Goal: Task Accomplishment & Management: Manage account settings

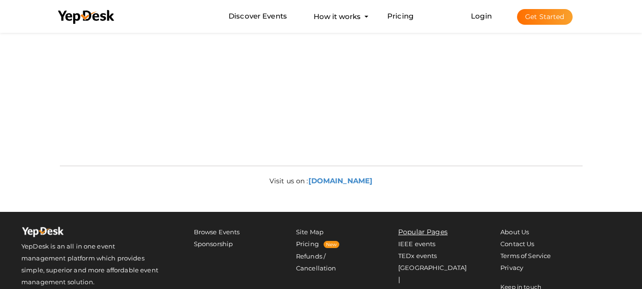
scroll to position [494, 0]
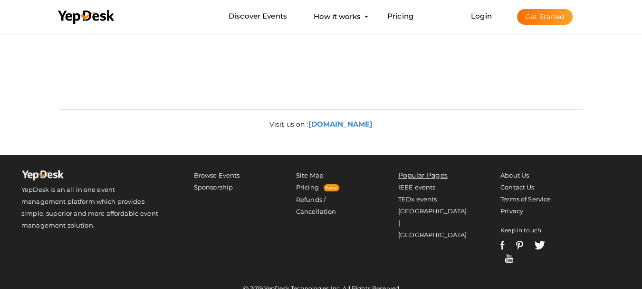
click at [543, 15] on button "Get Started" at bounding box center [545, 17] width 56 height 16
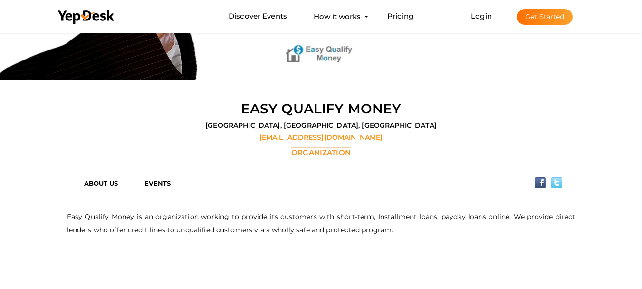
scroll to position [143, 0]
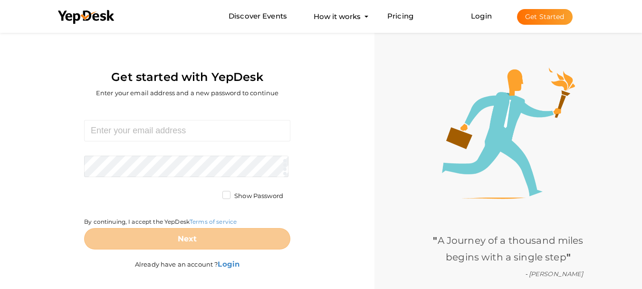
scroll to position [30, 0]
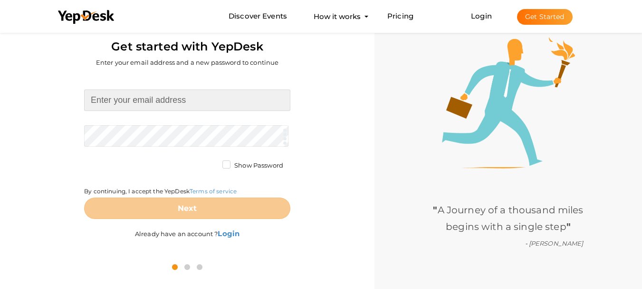
click at [163, 100] on input at bounding box center [187, 99] width 206 height 21
type input "[EMAIL_ADDRESS][DOMAIN_NAME]"
click at [175, 136] on form "rahulsharma56799@gmail.com Required. Invalid email. Checking You already have a…" at bounding box center [187, 153] width 206 height 129
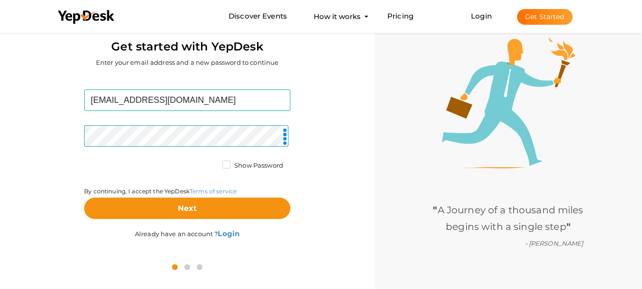
click at [225, 164] on label "Show Password" at bounding box center [253, 166] width 61 height 10
click at [213, 163] on input "Show Password" at bounding box center [213, 163] width 0 height 0
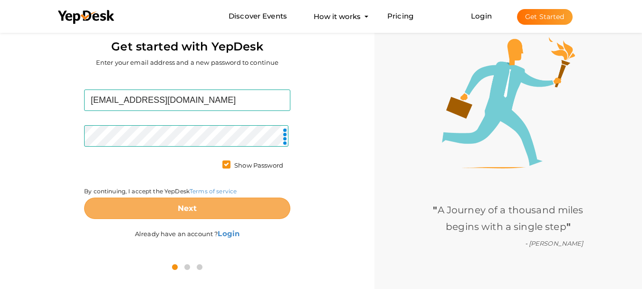
click at [196, 209] on b "Next" at bounding box center [187, 208] width 19 height 9
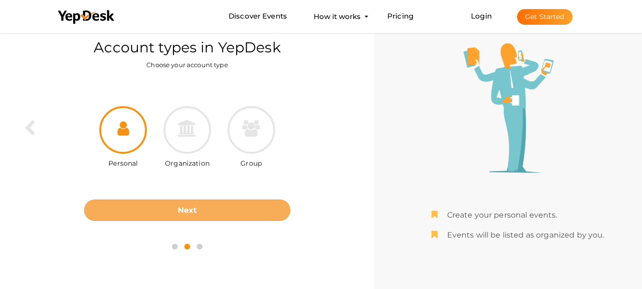
click at [196, 208] on b "Next" at bounding box center [187, 209] width 19 height 9
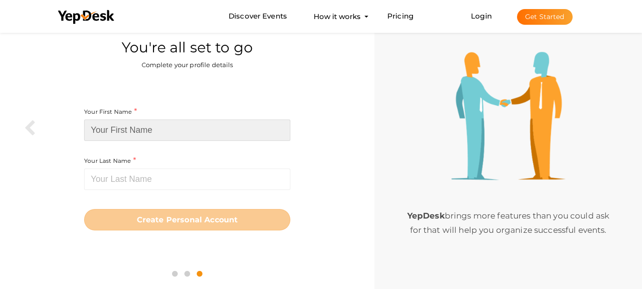
click at [159, 135] on input at bounding box center [187, 129] width 206 height 21
type input "Dwe"
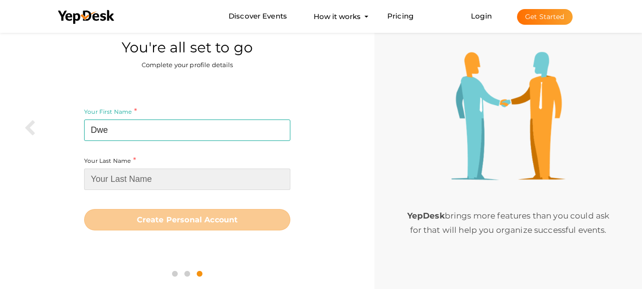
click at [158, 172] on input at bounding box center [187, 178] width 206 height 21
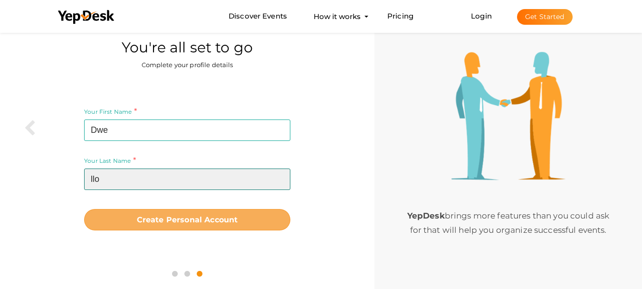
type input "llo"
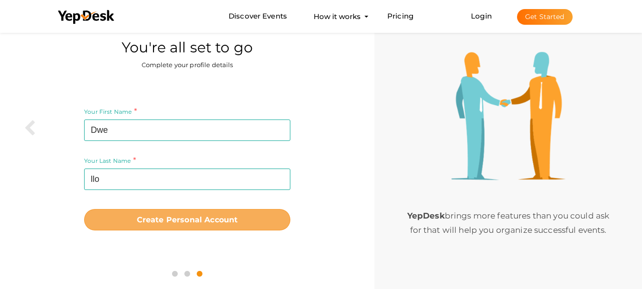
click at [201, 219] on b "Create Personal Account" at bounding box center [187, 219] width 101 height 9
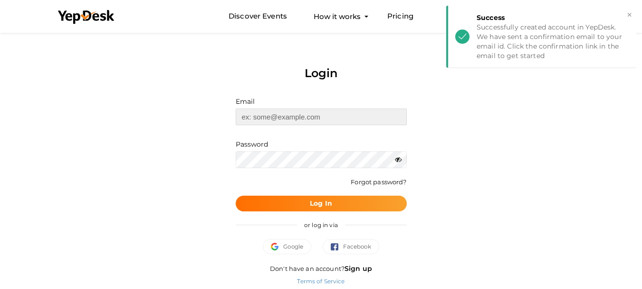
type input "[EMAIL_ADDRESS][DOMAIN_NAME]"
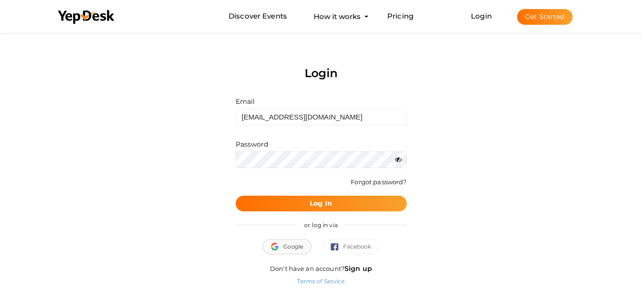
click at [295, 246] on span "Google" at bounding box center [287, 247] width 32 height 10
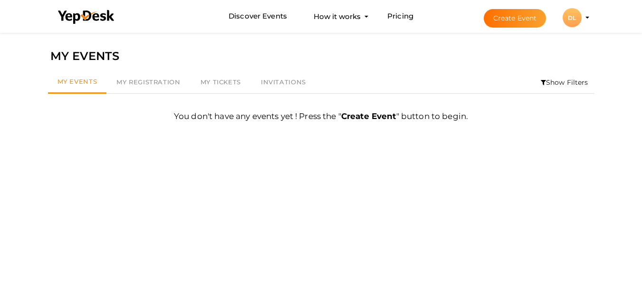
click at [582, 14] on button "DL DL Dwe llo [EMAIL_ADDRESS][DOMAIN_NAME] Personal Profile My Events Admin Swi…" at bounding box center [572, 18] width 25 height 20
click at [584, 19] on button "DL DL Dwe llo rahulsharma56799@gmail.com Personal Profile My Events Admin Switc…" at bounding box center [572, 18] width 25 height 20
click at [402, 19] on link "Pricing" at bounding box center [401, 17] width 26 height 18
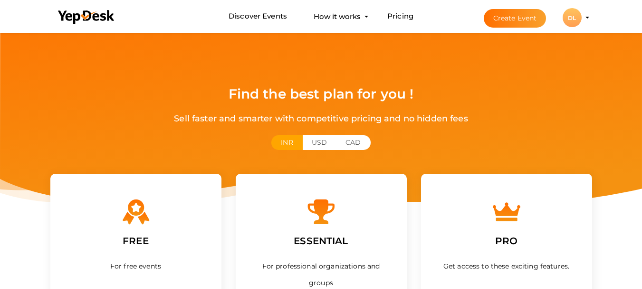
click at [585, 17] on li "Create Event DL DL Dwe llo rahulsharma56799@gmail.com Personal Profile My Event…" at bounding box center [528, 17] width 127 height 34
click at [524, 18] on button "Create Event" at bounding box center [515, 18] width 63 height 19
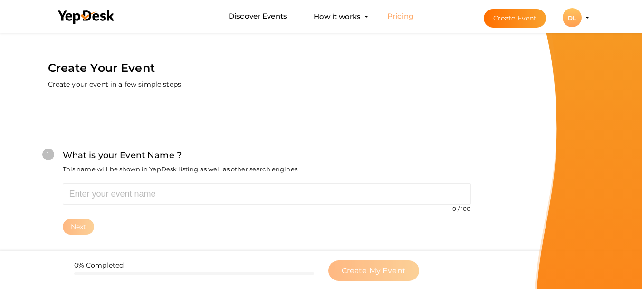
click at [409, 17] on link "Pricing" at bounding box center [401, 17] width 26 height 18
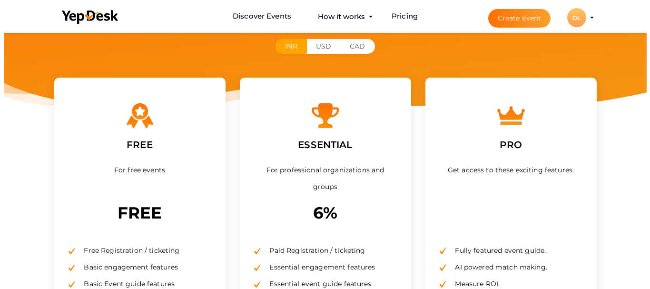
scroll to position [95, 0]
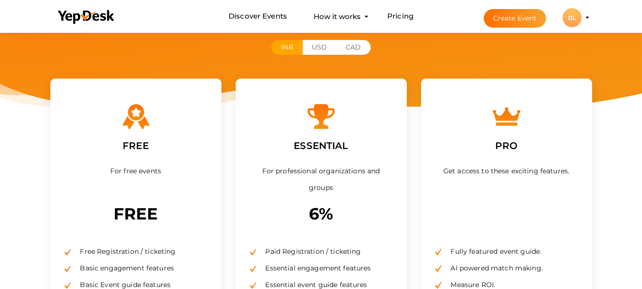
click at [136, 213] on p "FREE" at bounding box center [136, 214] width 143 height 26
click at [136, 145] on label "FREE" at bounding box center [136, 145] width 40 height 29
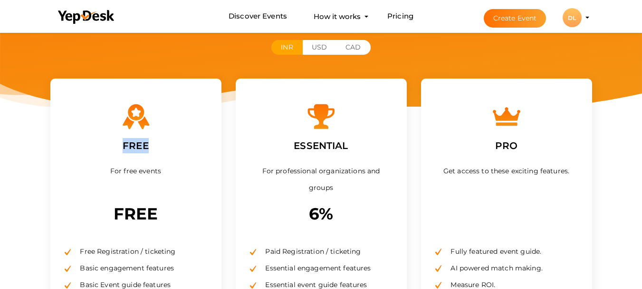
click at [574, 19] on div "DL" at bounding box center [572, 17] width 19 height 19
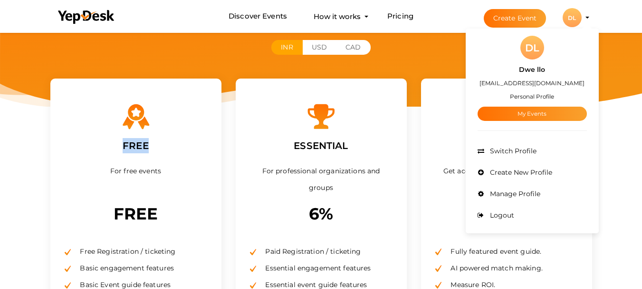
click at [531, 96] on small "Personal Profile" at bounding box center [532, 96] width 44 height 7
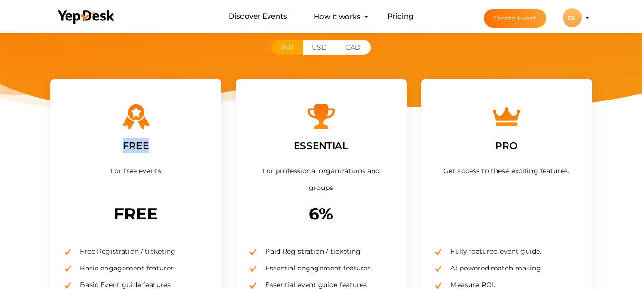
click at [583, 23] on button "DL DL Dwe llo rahulsharma56799@gmail.com Personal Profile My Events Admin Switc…" at bounding box center [572, 18] width 25 height 20
click at [582, 18] on profile-pic "DL" at bounding box center [572, 17] width 19 height 7
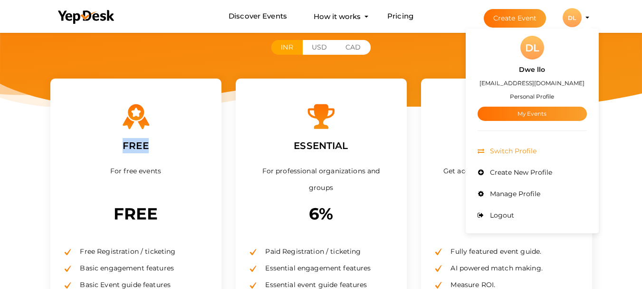
click at [518, 151] on span "Switch Profile" at bounding box center [512, 150] width 49 height 9
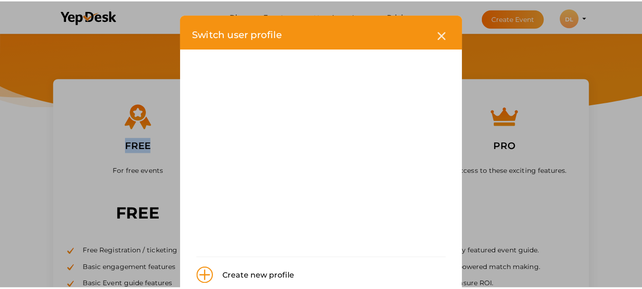
scroll to position [22, 0]
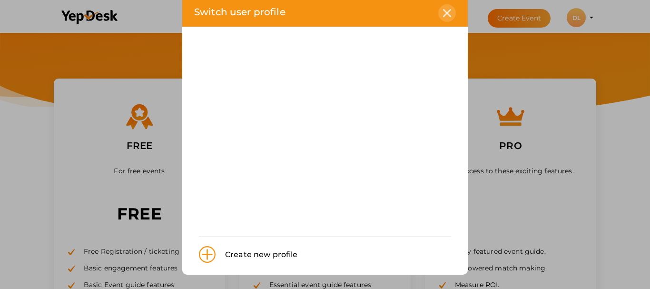
click at [445, 18] on div at bounding box center [447, 13] width 18 height 18
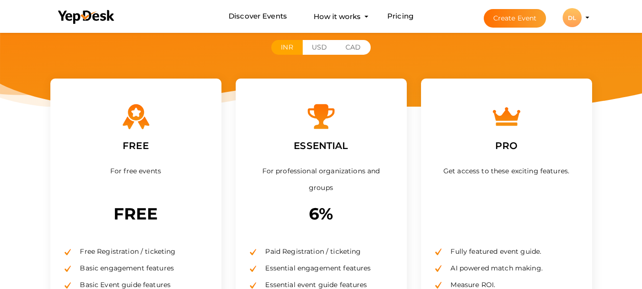
click at [576, 17] on div "DL" at bounding box center [572, 17] width 19 height 19
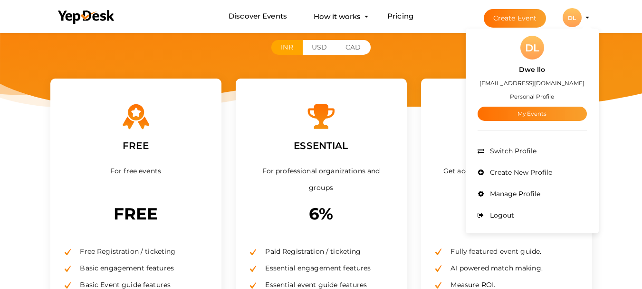
click at [530, 67] on label "Dwe llo" at bounding box center [532, 69] width 26 height 11
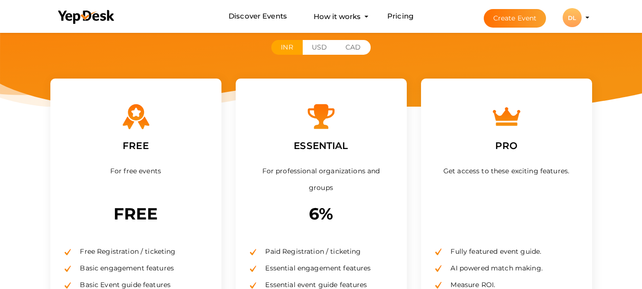
click at [587, 16] on li "Create Event DL DL Dwe llo rahulsharma56799@gmail.com Personal Profile My Event…" at bounding box center [528, 17] width 127 height 34
click at [587, 19] on li "Create Event DL DL Dwe llo rahulsharma56799@gmail.com Personal Profile My Event…" at bounding box center [528, 17] width 127 height 34
click at [576, 22] on div "DL" at bounding box center [572, 17] width 19 height 19
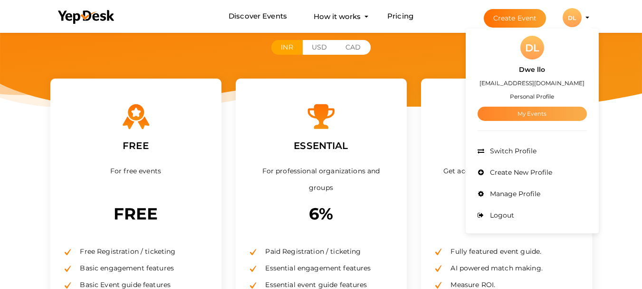
click at [537, 117] on link "My Events" at bounding box center [532, 114] width 109 height 14
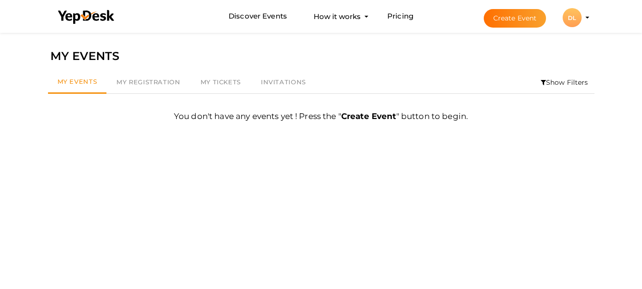
click at [582, 21] on button "DL DL Dwe llo rahulsharma56799@gmail.com Personal Profile My Events Admin Switc…" at bounding box center [572, 18] width 25 height 20
click at [587, 20] on li "Create Event DL DL Dwe llo rahulsharma56799@gmail.com Personal Profile My Event…" at bounding box center [528, 17] width 127 height 34
click at [586, 19] on li "Create Event DL DL Dwe llo rahulsharma56799@gmail.com Personal Profile My Event…" at bounding box center [528, 17] width 127 height 34
click at [589, 15] on li "Create Event DL DL Dwe llo rahulsharma56799@gmail.com Personal Profile My Event…" at bounding box center [528, 17] width 127 height 34
click at [582, 20] on button "DL DL Dwe llo rahulsharma56799@gmail.com Personal Profile My Events Admin Switc…" at bounding box center [572, 18] width 25 height 20
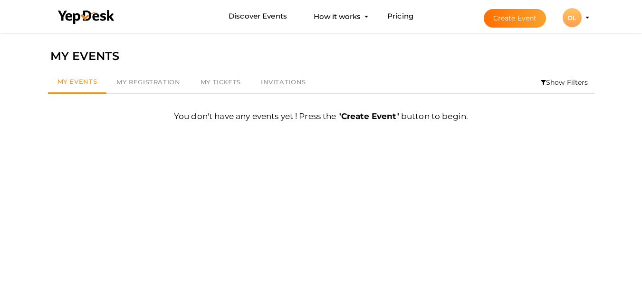
click at [566, 22] on div "DL" at bounding box center [572, 17] width 19 height 19
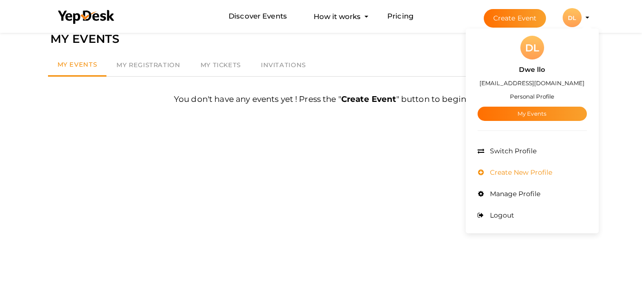
scroll to position [30, 0]
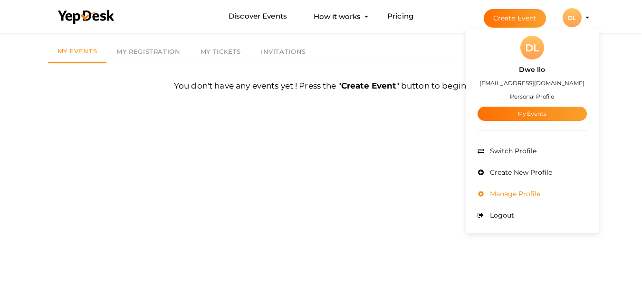
click at [520, 191] on span "Manage Profile" at bounding box center [514, 193] width 53 height 9
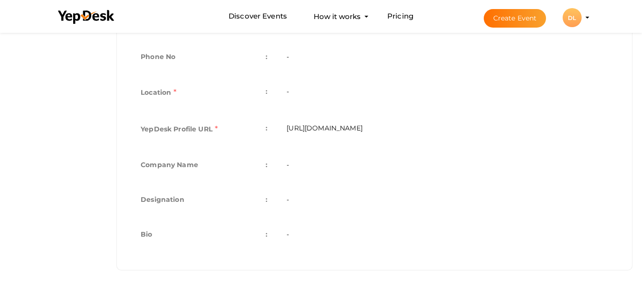
scroll to position [295, 0]
click at [349, 127] on td "https://www.yepdesk.com/profile/dwe-llo" at bounding box center [447, 129] width 341 height 37
copy tbody "https://www.yepdesk.com/profile/dwe-llo"
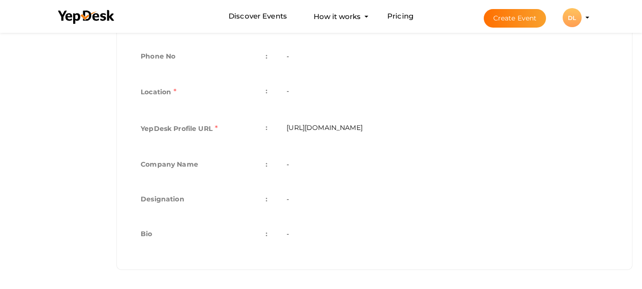
click at [290, 90] on td "-" at bounding box center [447, 93] width 341 height 37
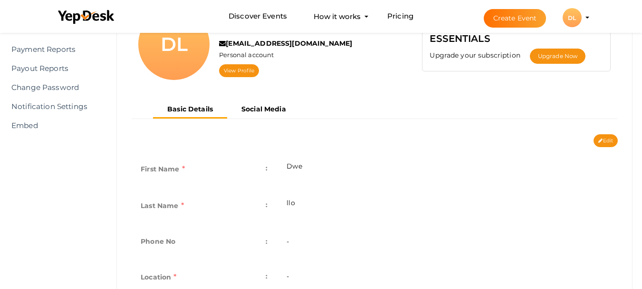
scroll to position [105, 0]
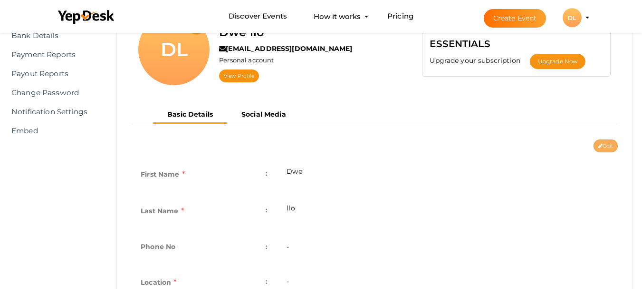
click at [615, 143] on button "Edit" at bounding box center [606, 145] width 24 height 13
type input "Dwe"
type input "llo"
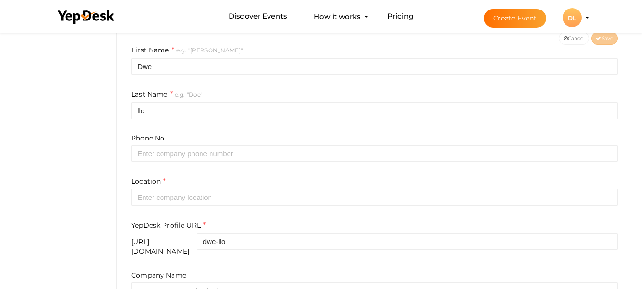
scroll to position [295, 0]
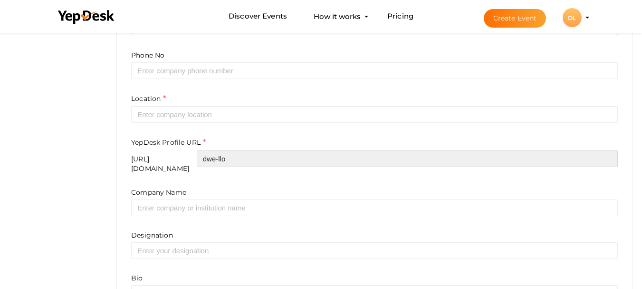
drag, startPoint x: 252, startPoint y: 160, endPoint x: 289, endPoint y: 158, distance: 37.1
click at [289, 158] on input "dwe-llo" at bounding box center [407, 158] width 421 height 17
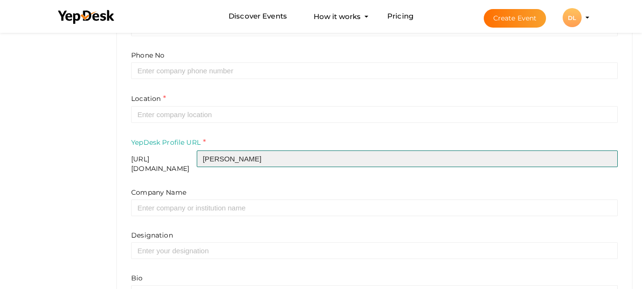
type input "dwello"
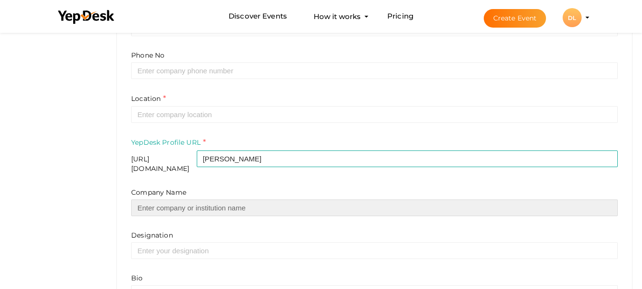
click at [198, 204] on input "text" at bounding box center [374, 207] width 487 height 17
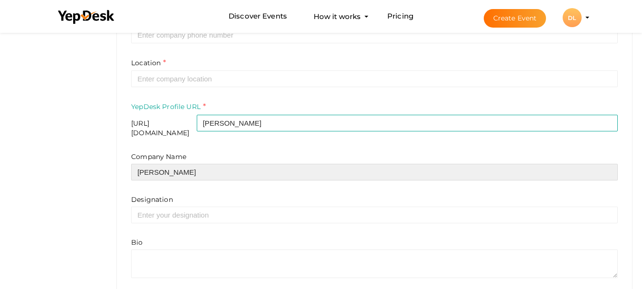
scroll to position [367, 0]
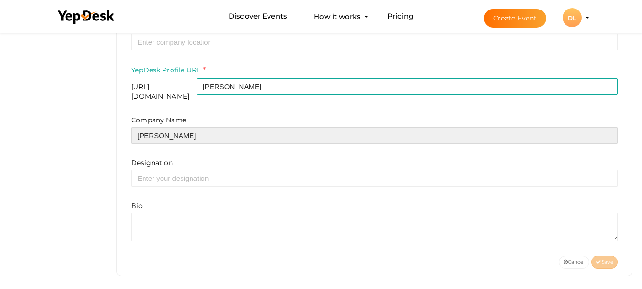
type input "Dwello"
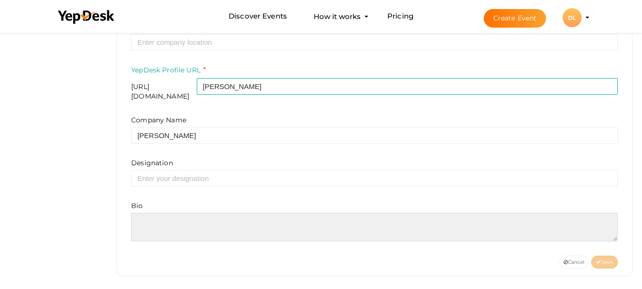
click at [196, 216] on textarea at bounding box center [374, 227] width 487 height 29
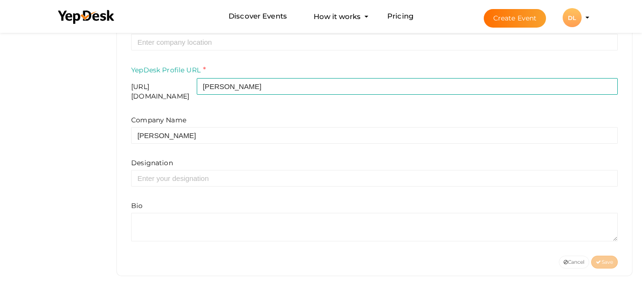
click at [246, 160] on div "Designation" at bounding box center [374, 172] width 487 height 29
click at [215, 181] on div "Company Name Dwello Designation Bio" at bounding box center [374, 178] width 487 height 126
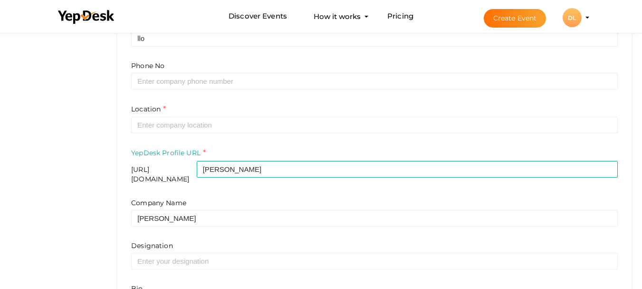
scroll to position [272, 0]
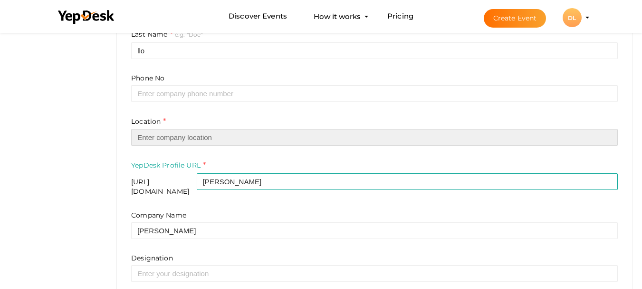
click at [211, 135] on input "text" at bounding box center [374, 137] width 487 height 17
type input "[GEOGRAPHIC_DATA]"
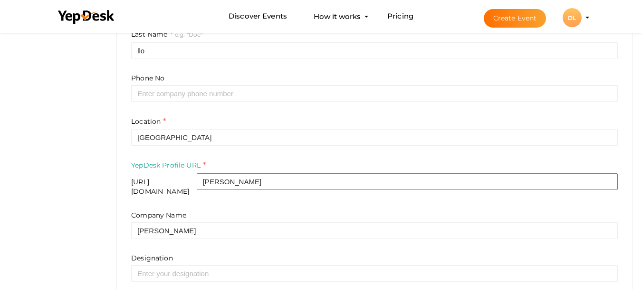
type input "Dwell"
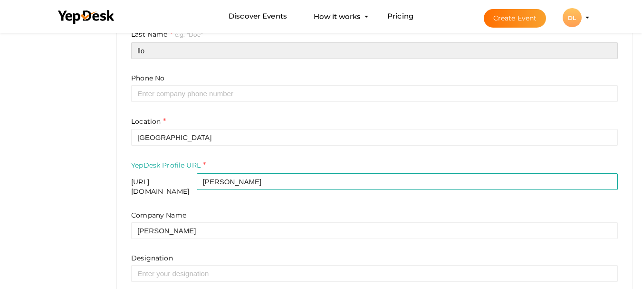
type input "o"
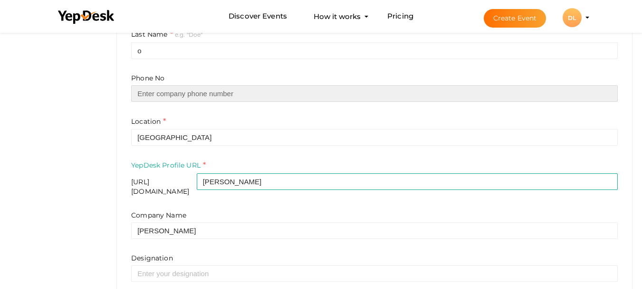
type input "08657934584"
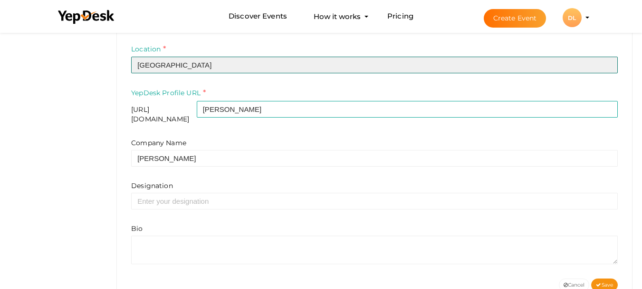
scroll to position [367, 0]
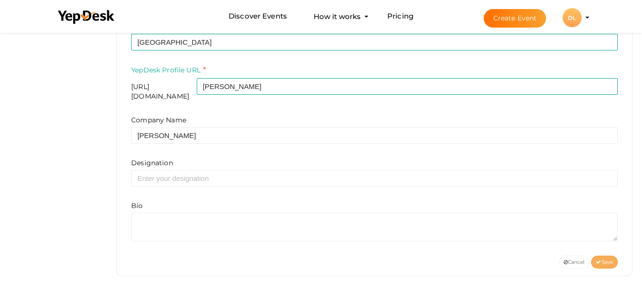
click at [601, 259] on span "Save" at bounding box center [604, 262] width 17 height 6
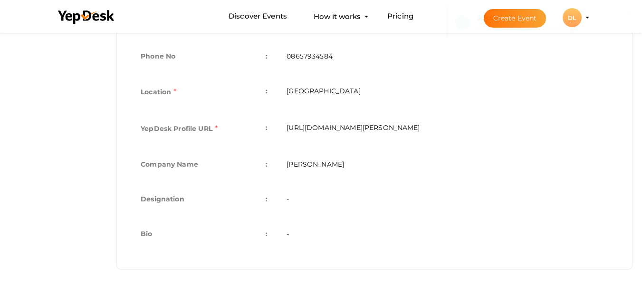
scroll to position [307, 0]
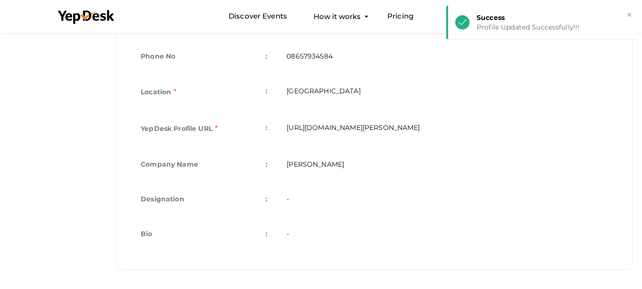
click at [371, 131] on td "https://www.yepdesk.com/profile/dwello" at bounding box center [447, 129] width 341 height 37
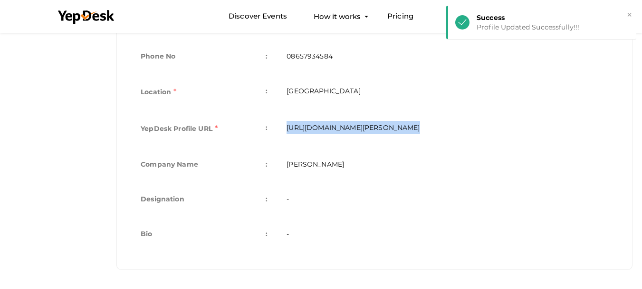
click at [371, 131] on td "https://www.yepdesk.com/profile/dwello" at bounding box center [447, 129] width 341 height 37
copy tbody "https://www.yepdesk.com/profile/dwello"
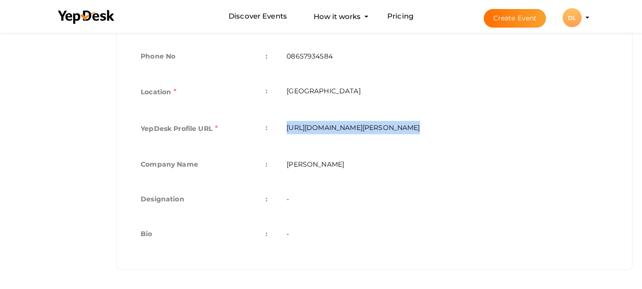
scroll to position [164, 0]
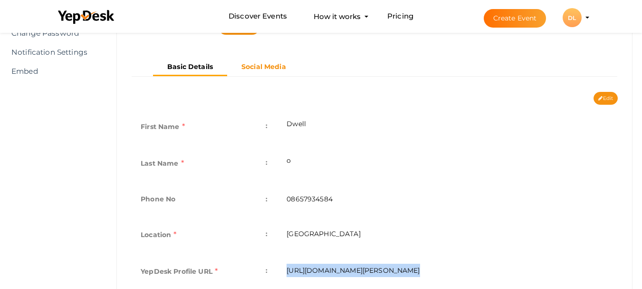
click at [266, 68] on b "Social Media" at bounding box center [264, 66] width 45 height 9
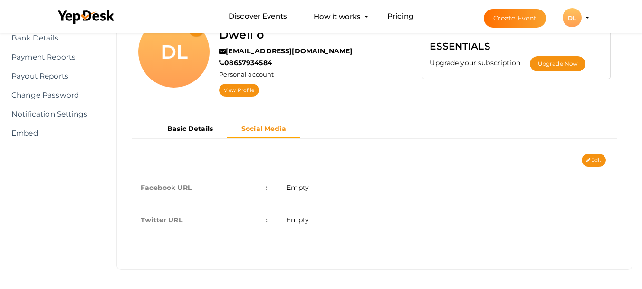
scroll to position [102, 0]
click at [592, 156] on button "Edit" at bounding box center [594, 160] width 24 height 13
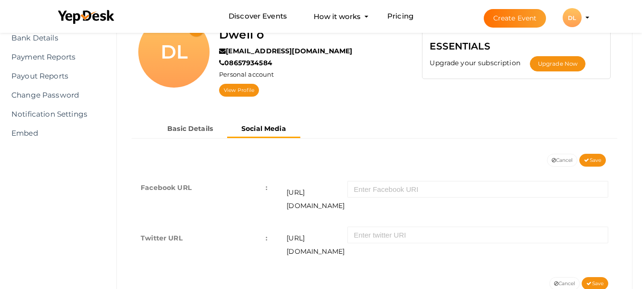
scroll to position [120, 0]
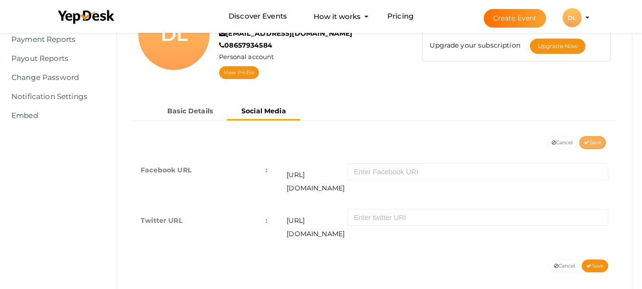
click at [591, 141] on span "Save" at bounding box center [592, 142] width 17 height 6
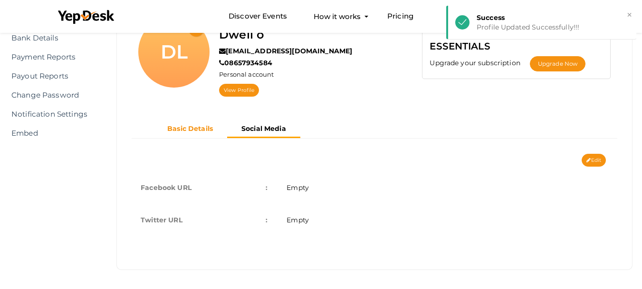
click at [196, 128] on b "Basic Details" at bounding box center [190, 128] width 46 height 9
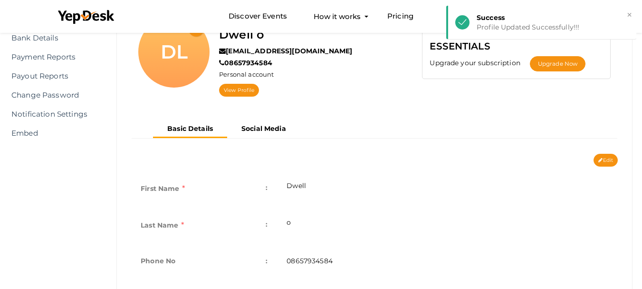
scroll to position [150, 0]
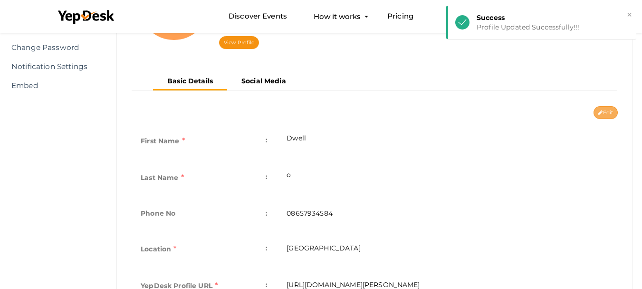
click at [609, 112] on button "Edit" at bounding box center [606, 112] width 24 height 13
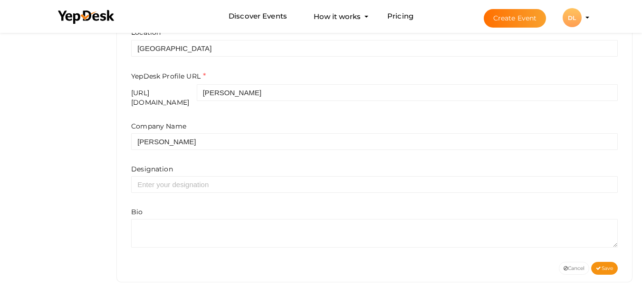
scroll to position [379, 0]
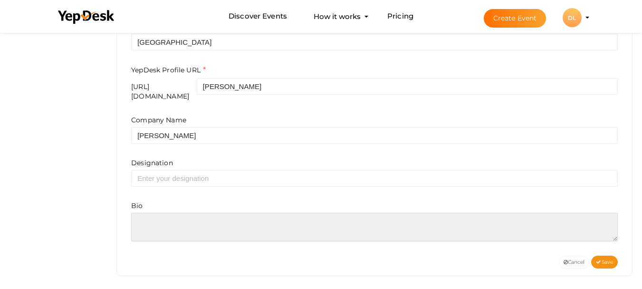
click at [247, 221] on textarea at bounding box center [374, 227] width 487 height 29
paste textarea "https://dwello.in/view/vaibhav-vijaydeep-by-vaibhav-laxmi-enterprises-at-boriva…"
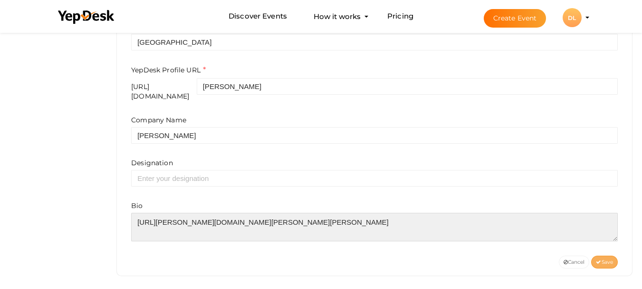
type textarea "https://dwello.in/view/vaibhav-vijaydeep-by-vaibhav-laxmi-enterprises-at-boriva…"
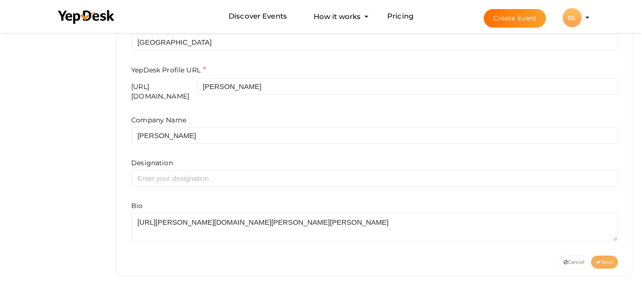
click at [611, 259] on span "Save" at bounding box center [604, 262] width 17 height 6
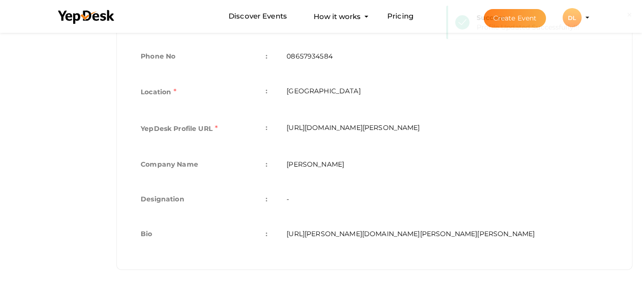
scroll to position [318, 0]
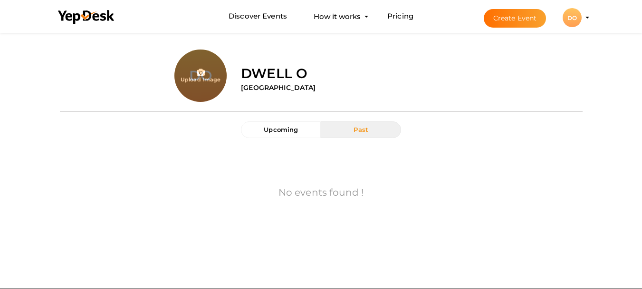
click at [521, 17] on button "Create Event" at bounding box center [515, 18] width 63 height 19
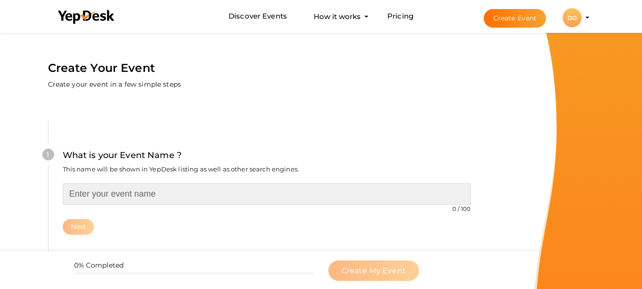
click at [137, 199] on input "text" at bounding box center [267, 193] width 408 height 21
type input "[PERSON_NAME]"
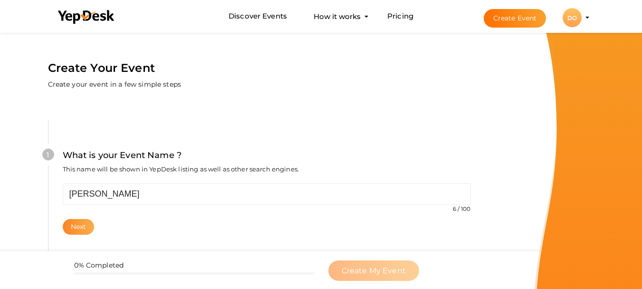
click at [77, 222] on button "Next" at bounding box center [79, 227] width 32 height 16
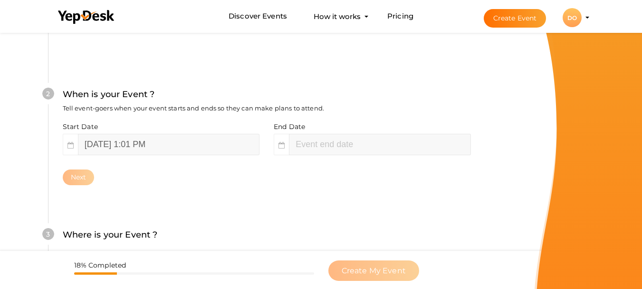
scroll to position [219, 0]
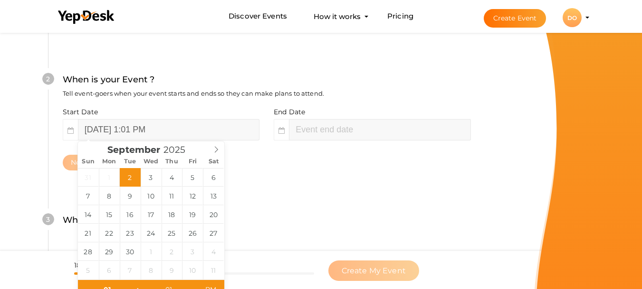
type input "[DATE] 3:01 PM"
click at [313, 179] on div "2 When is your Event ? Tell event-goers when your event starts and ends so they…" at bounding box center [266, 121] width 437 height 155
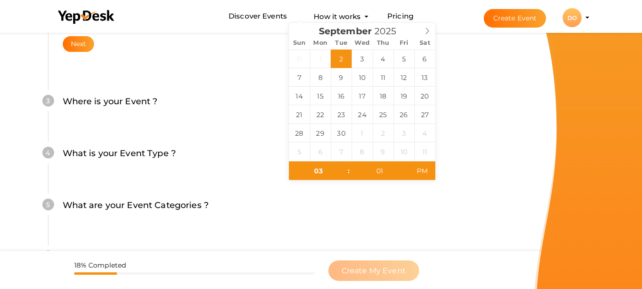
scroll to position [361, 0]
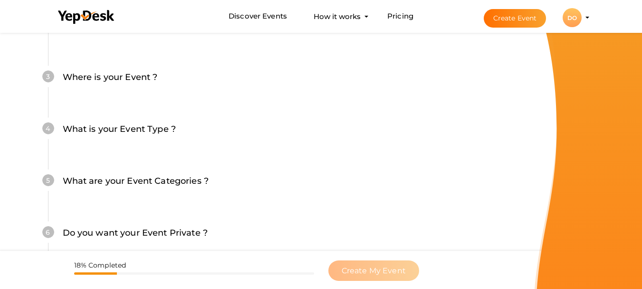
click at [148, 185] on label "What are your Event Categories ?" at bounding box center [136, 181] width 146 height 14
click at [152, 181] on label "What are your Event Categories ?" at bounding box center [136, 181] width 146 height 14
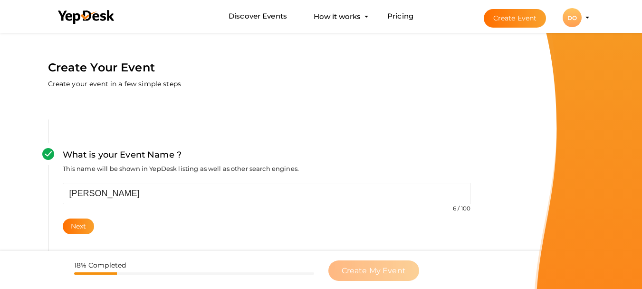
scroll to position [0, 0]
click at [410, 20] on link "Pricing" at bounding box center [401, 17] width 26 height 18
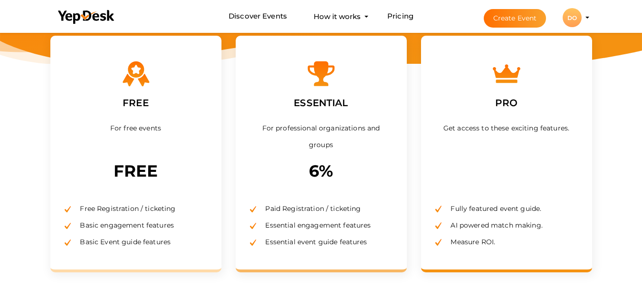
scroll to position [143, 0]
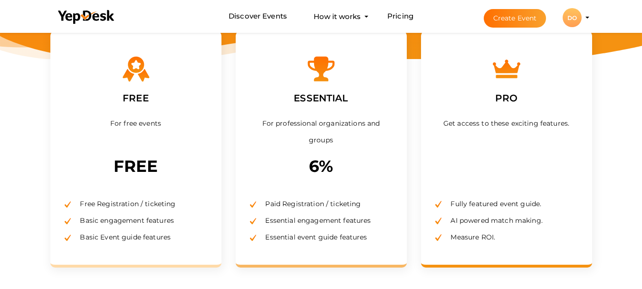
click at [136, 165] on p "FREE" at bounding box center [136, 166] width 143 height 26
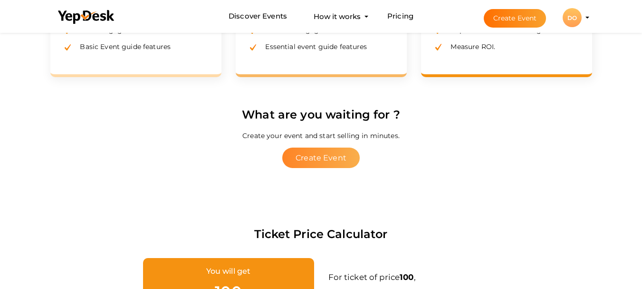
click at [333, 160] on button "Create Event" at bounding box center [321, 157] width 78 height 20
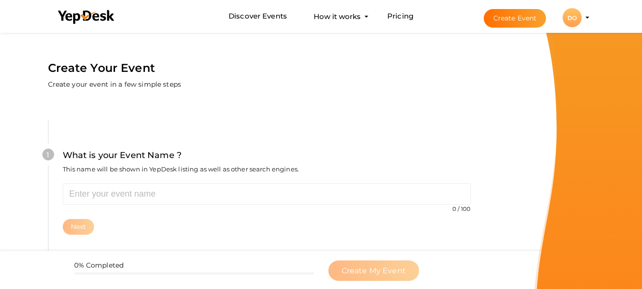
click at [575, 17] on div "DO" at bounding box center [572, 17] width 19 height 19
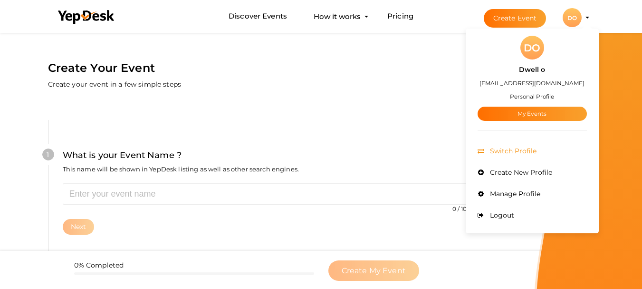
click at [515, 148] on span "Switch Profile" at bounding box center [512, 150] width 49 height 9
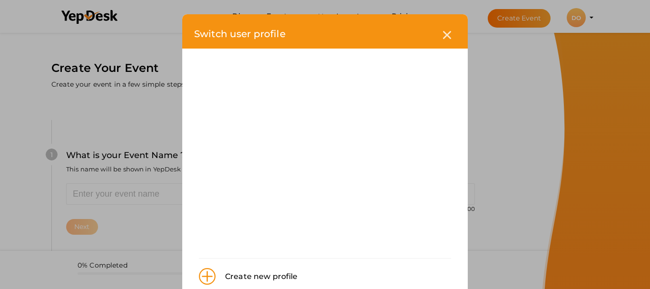
click at [256, 276] on div "Create new profile" at bounding box center [256, 276] width 82 height 12
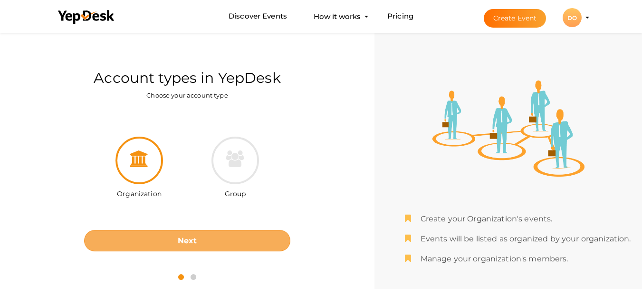
click at [218, 242] on button "Next" at bounding box center [187, 240] width 206 height 21
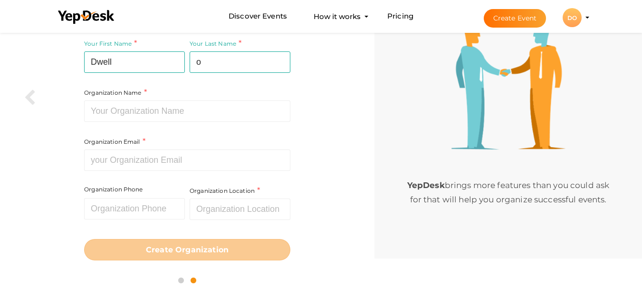
scroll to position [67, 0]
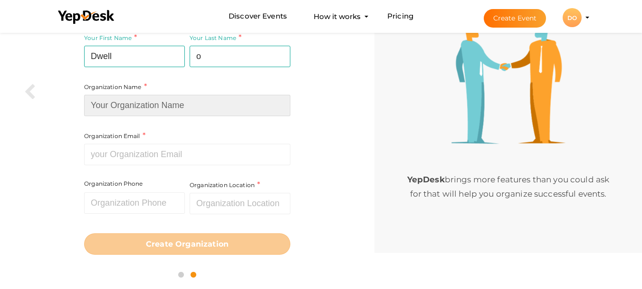
click at [146, 111] on input at bounding box center [187, 105] width 206 height 21
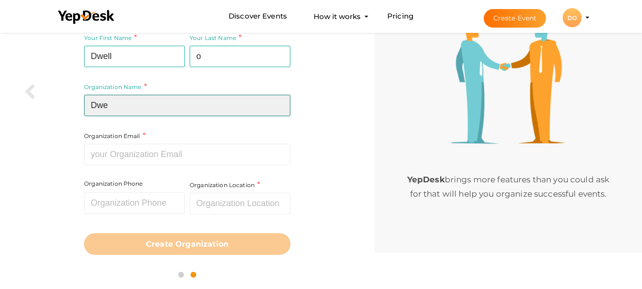
type input "[PERSON_NAME]"
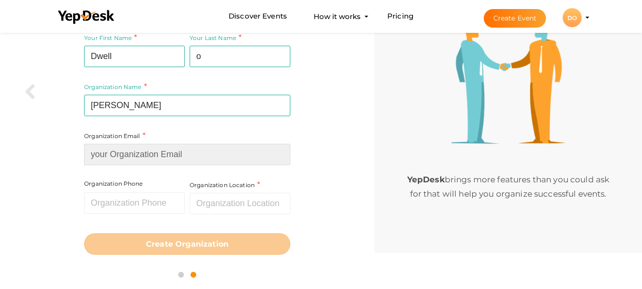
click at [150, 154] on input at bounding box center [187, 154] width 206 height 21
type input "[EMAIL_ADDRESS][DOMAIN_NAME]"
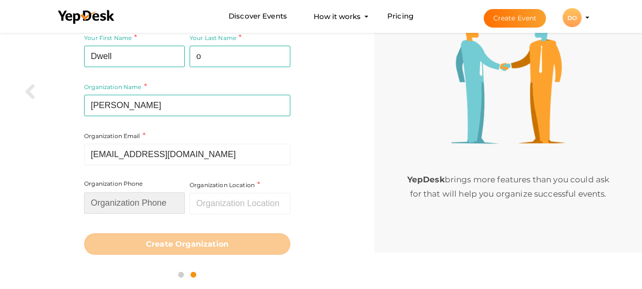
type input "08657934584"
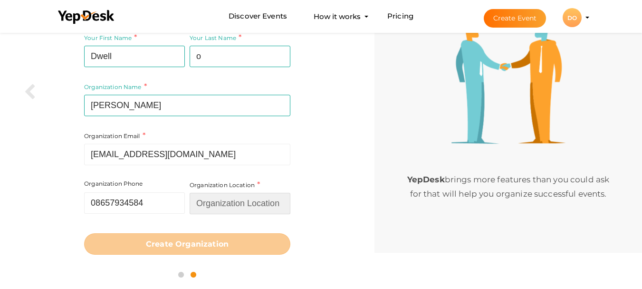
type input "[GEOGRAPHIC_DATA]"
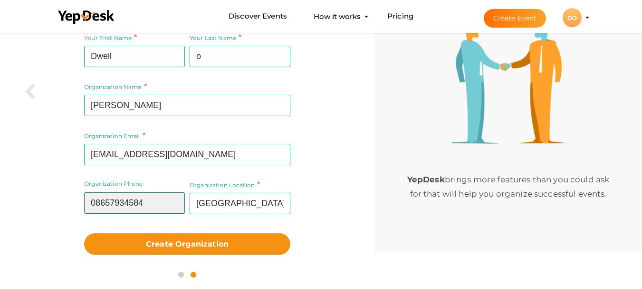
drag, startPoint x: 155, startPoint y: 201, endPoint x: 9, endPoint y: 204, distance: 145.5
click at [9, 204] on div "Your First Name Dwell Required. Must contain letters only. Must be between 2 an…" at bounding box center [187, 143] width 360 height 233
paste input "+912268493125"
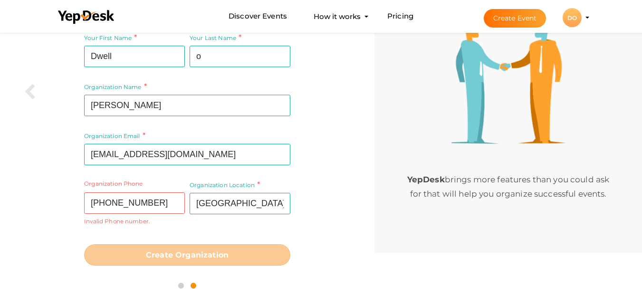
click at [249, 237] on form "Your First Name Dwell Required. Must contain letters only. Must be between 2 an…" at bounding box center [187, 148] width 206 height 233
drag, startPoint x: 96, startPoint y: 204, endPoint x: 61, endPoint y: 204, distance: 34.2
click at [61, 204] on div "Your First Name Dwell Required. Must contain letters only. Must be between 2 an…" at bounding box center [187, 149] width 360 height 244
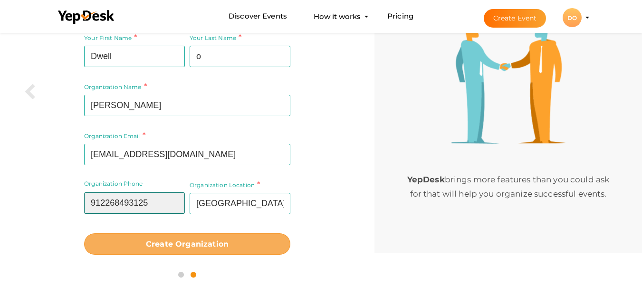
type input "912268493125"
click at [222, 245] on b "Create Organization" at bounding box center [187, 243] width 83 height 9
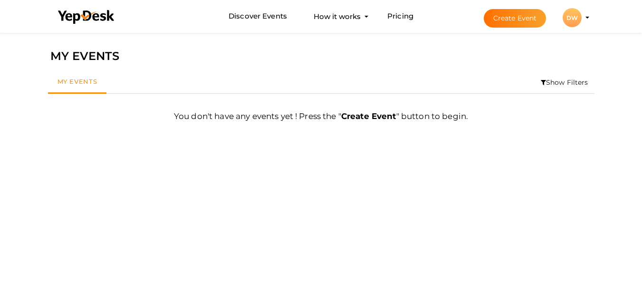
click at [570, 17] on div "DW" at bounding box center [572, 17] width 19 height 19
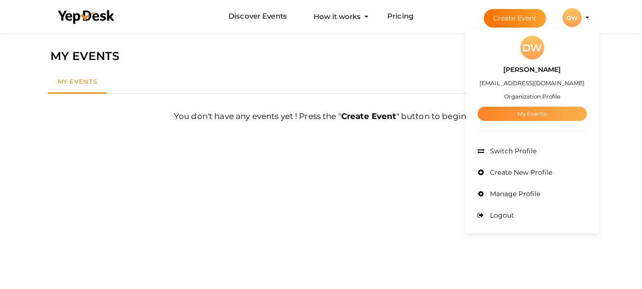
click at [524, 117] on link "My Events" at bounding box center [532, 114] width 109 height 14
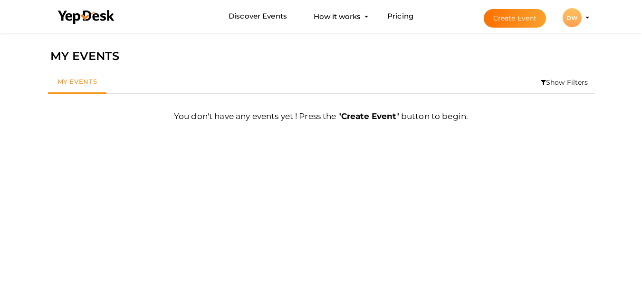
click at [580, 21] on div "DW" at bounding box center [572, 17] width 19 height 19
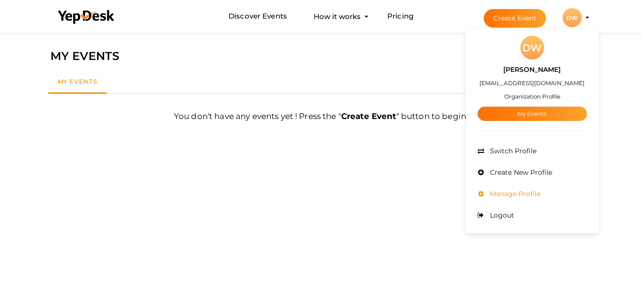
click at [518, 191] on span "Manage Profile" at bounding box center [514, 193] width 53 height 9
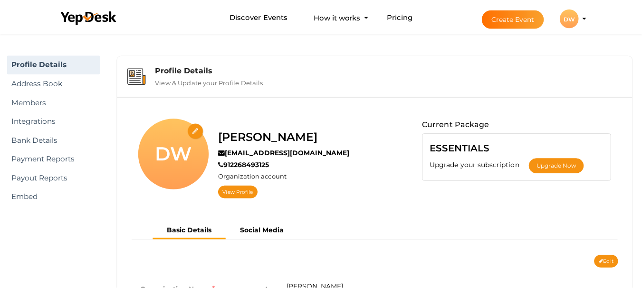
scroll to position [30, 0]
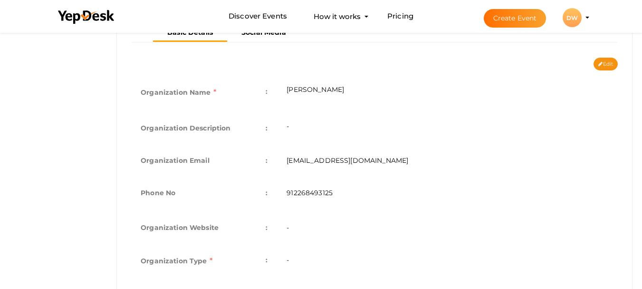
scroll to position [190, 0]
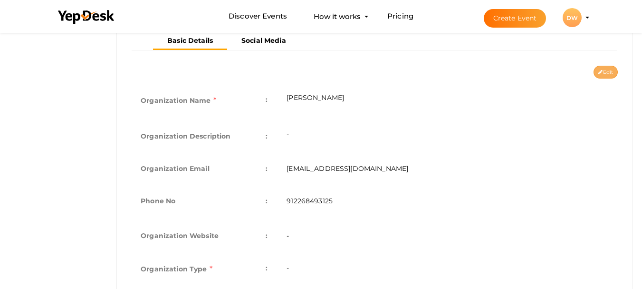
click at [605, 69] on button "Edit" at bounding box center [606, 72] width 24 height 13
type input "[PERSON_NAME]"
type input "[EMAIL_ADDRESS][DOMAIN_NAME]"
type input "912268493125"
select select "9"
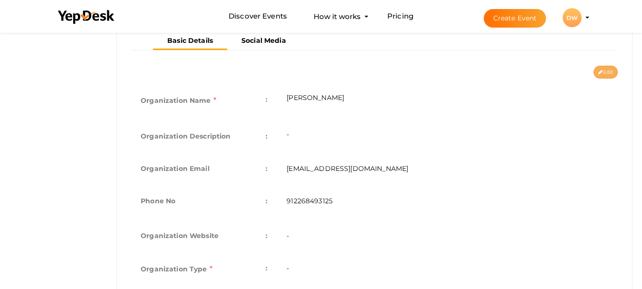
type input "[GEOGRAPHIC_DATA]"
type input "Dwello1"
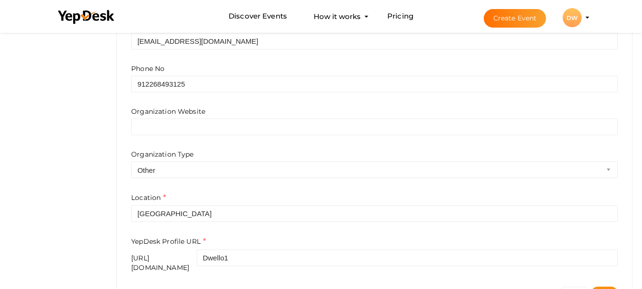
scroll to position [341, 0]
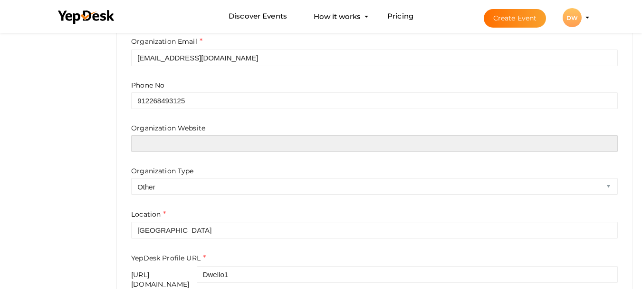
click at [215, 138] on input "text" at bounding box center [374, 143] width 487 height 17
paste input "https://dwello.in/view/vaibhav-vijaydeep-by-vaibhav-laxmi-enterprises-at-boriva…"
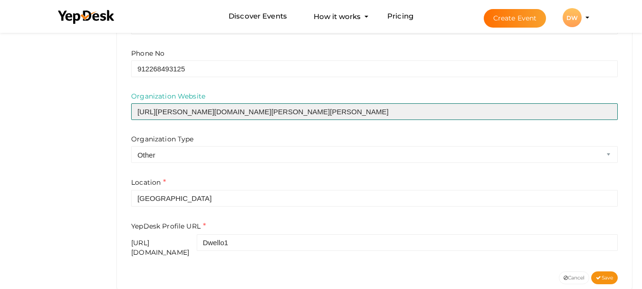
scroll to position [389, 0]
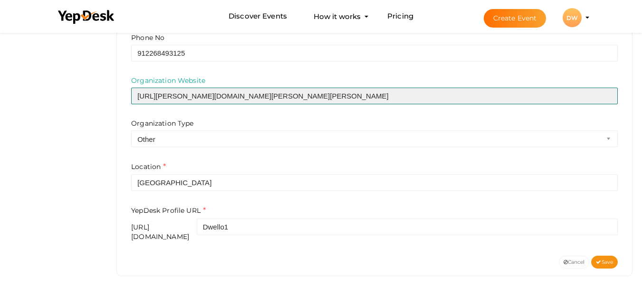
type input "https://dwello.in/view/vaibhav-vijaydeep-by-vaibhav-laxmi-enterprises-at-boriva…"
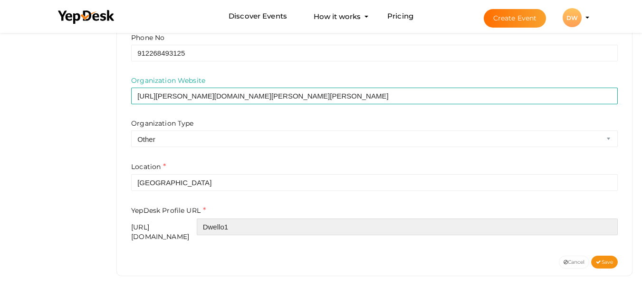
click at [253, 229] on input "Dwello1" at bounding box center [407, 226] width 421 height 17
drag, startPoint x: 253, startPoint y: 229, endPoint x: 321, endPoint y: 228, distance: 67.5
click at [321, 228] on input "Dwello1" at bounding box center [407, 226] width 421 height 17
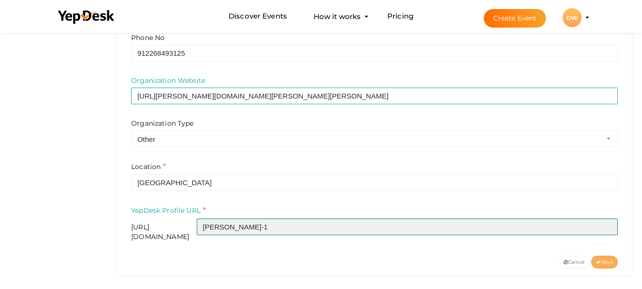
type input "dwello-1"
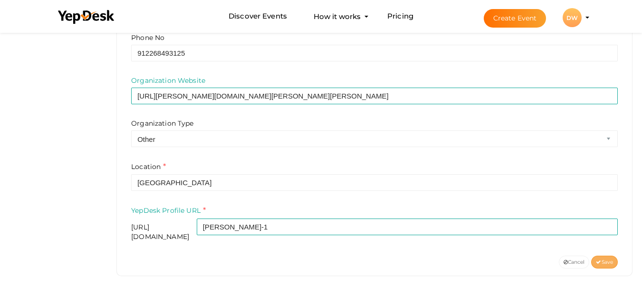
click at [612, 259] on span "Save" at bounding box center [604, 262] width 17 height 6
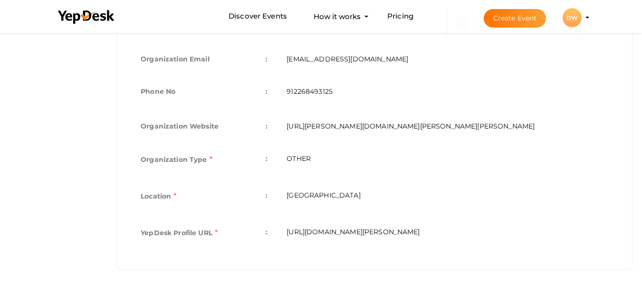
scroll to position [313, 0]
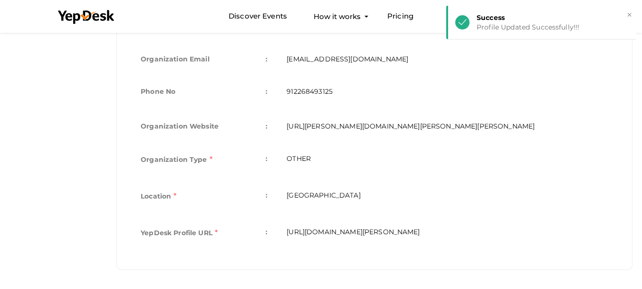
click at [379, 234] on td "https://www.yepdesk.com/profile/dwello-1" at bounding box center [447, 233] width 341 height 37
copy div "https://www.yepdesk.com/profile/dwello-1 Organization Name e.g. "YepDesk Techno…"
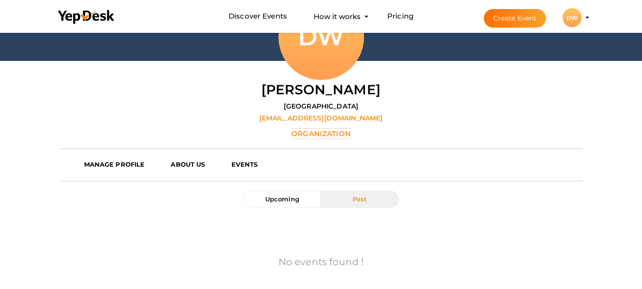
scroll to position [178, 0]
